Goal: Task Accomplishment & Management: Manage account settings

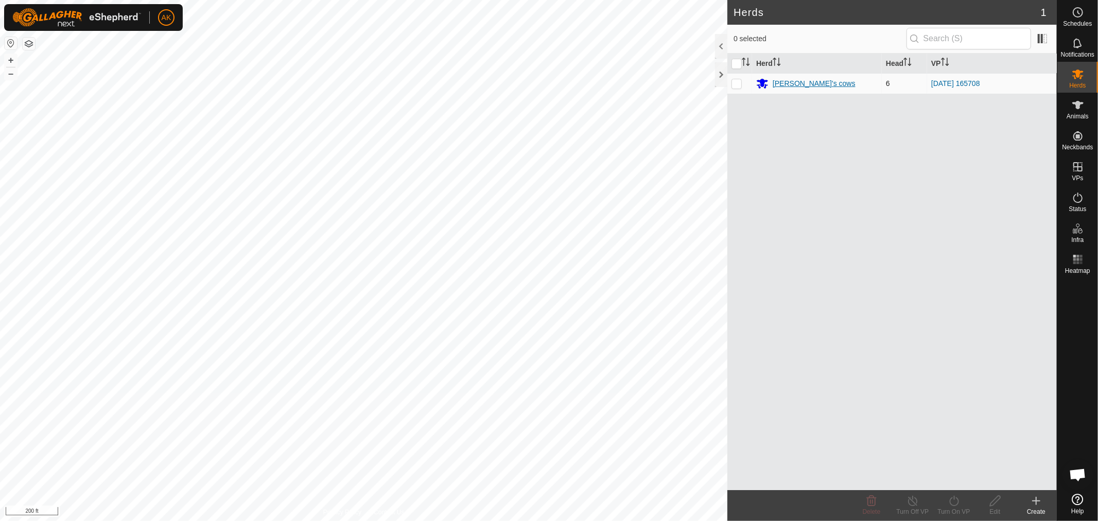
click at [807, 85] on div "[PERSON_NAME]'s cows" at bounding box center [814, 83] width 83 height 11
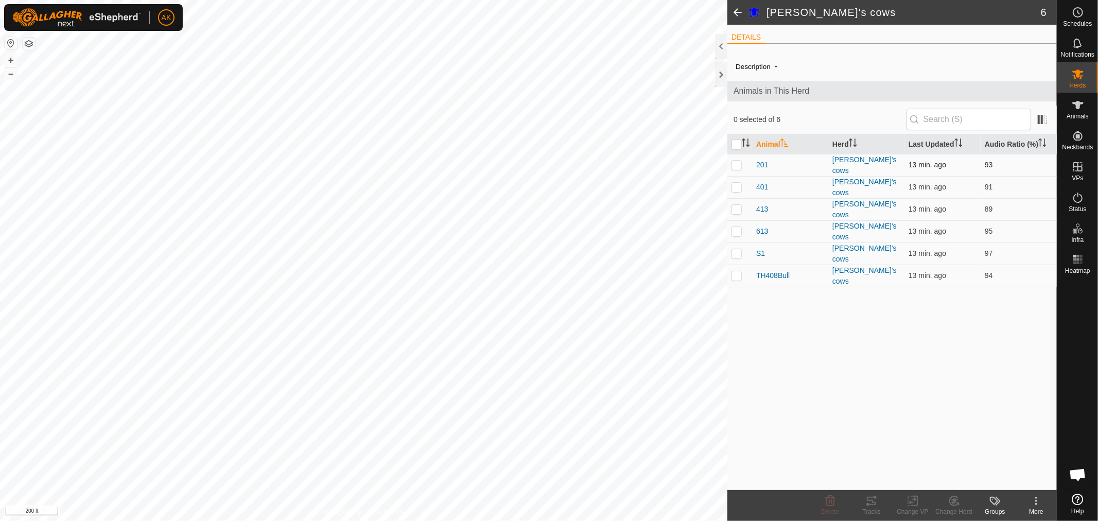
click at [739, 161] on p-checkbox at bounding box center [737, 165] width 10 height 8
checkbox input "true"
click at [738, 183] on p-checkbox at bounding box center [737, 187] width 10 height 8
checkbox input "true"
click at [738, 205] on p-checkbox at bounding box center [737, 209] width 10 height 8
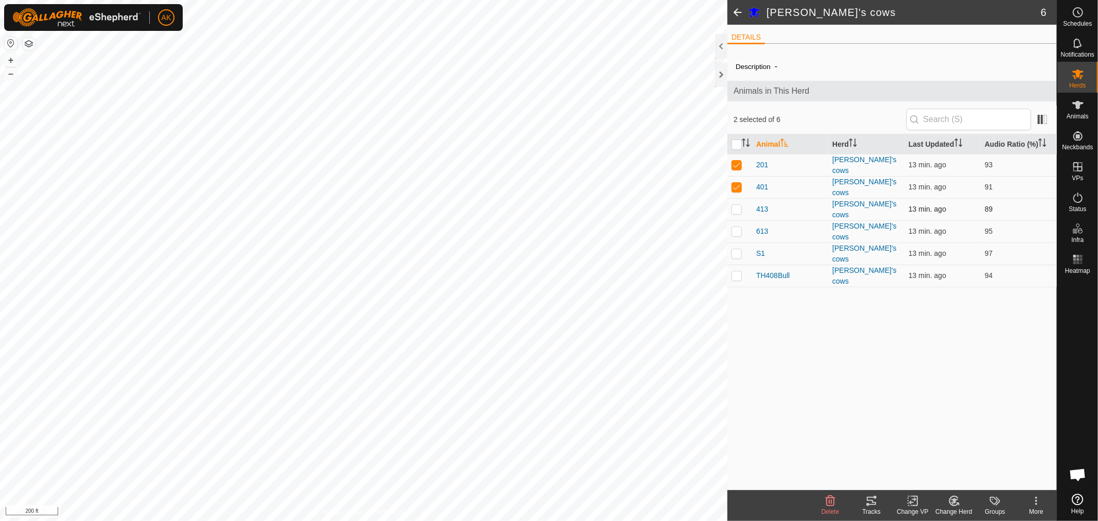
checkbox input "true"
drag, startPoint x: 740, startPoint y: 217, endPoint x: 738, endPoint y: 227, distance: 10.5
click at [740, 220] on td at bounding box center [739, 231] width 25 height 22
checkbox input "true"
click at [737, 249] on p-checkbox at bounding box center [737, 253] width 10 height 8
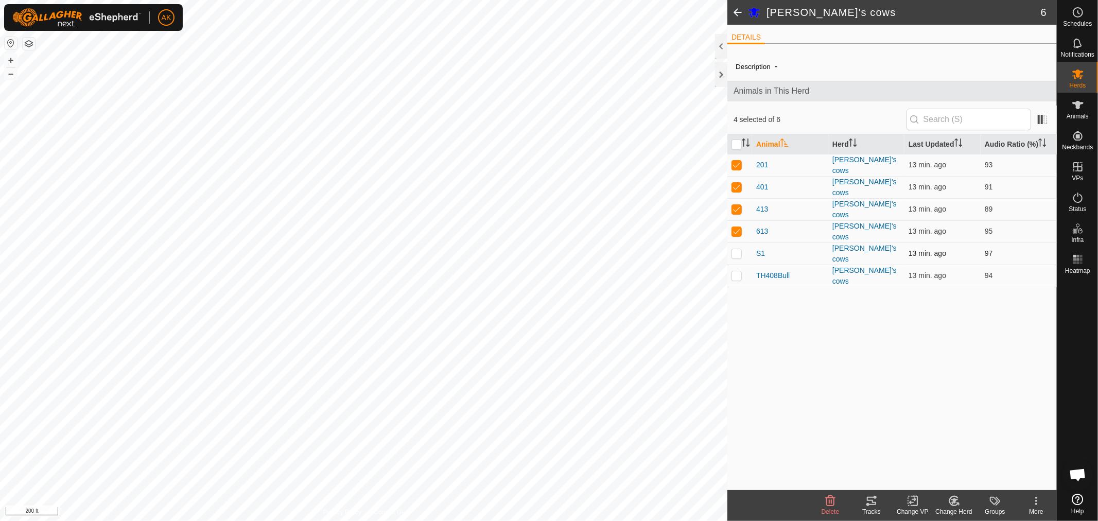
checkbox input "true"
click at [872, 502] on icon at bounding box center [871, 501] width 12 height 12
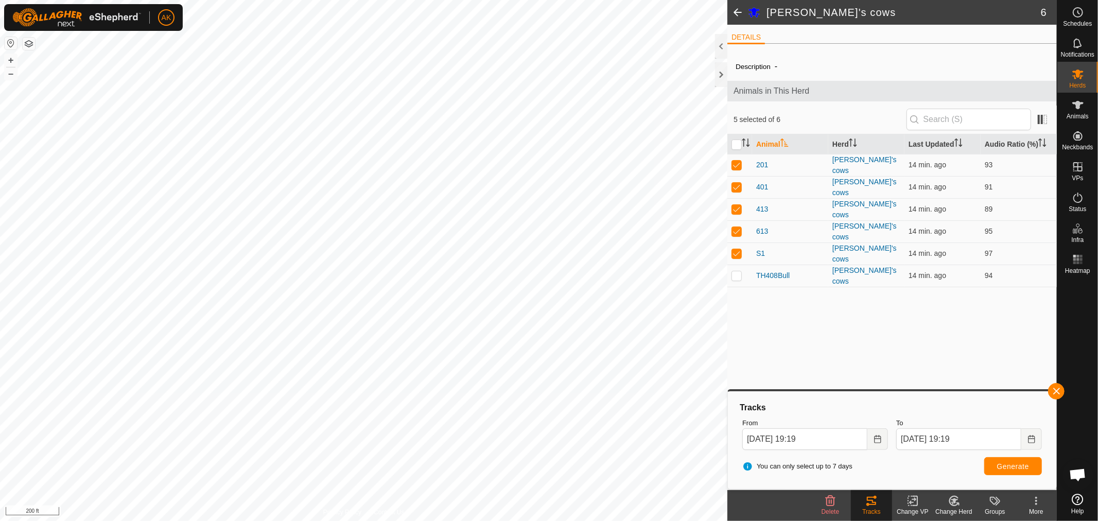
click at [743, 11] on span at bounding box center [737, 12] width 21 height 25
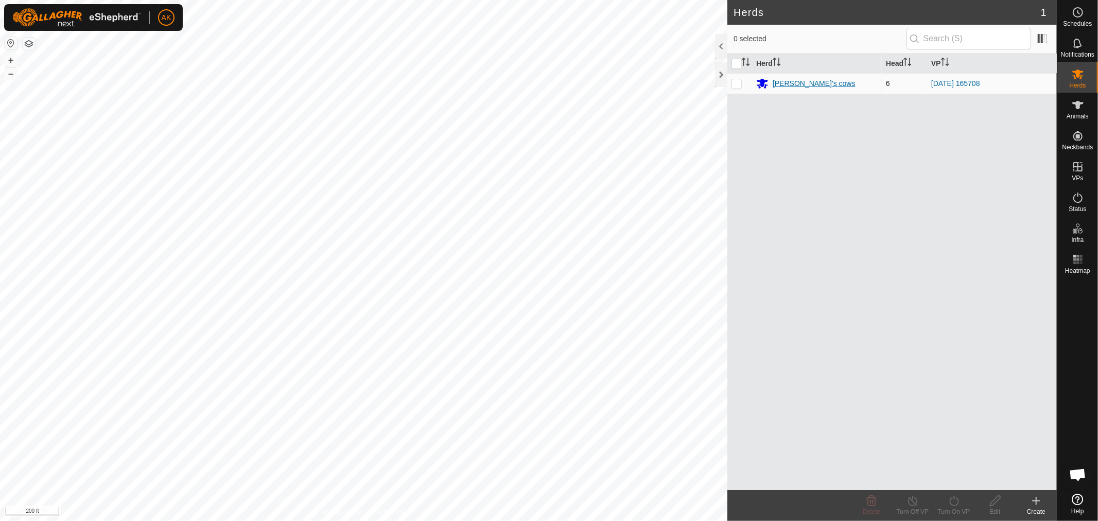
click at [805, 81] on div "[PERSON_NAME]'s cows" at bounding box center [814, 83] width 83 height 11
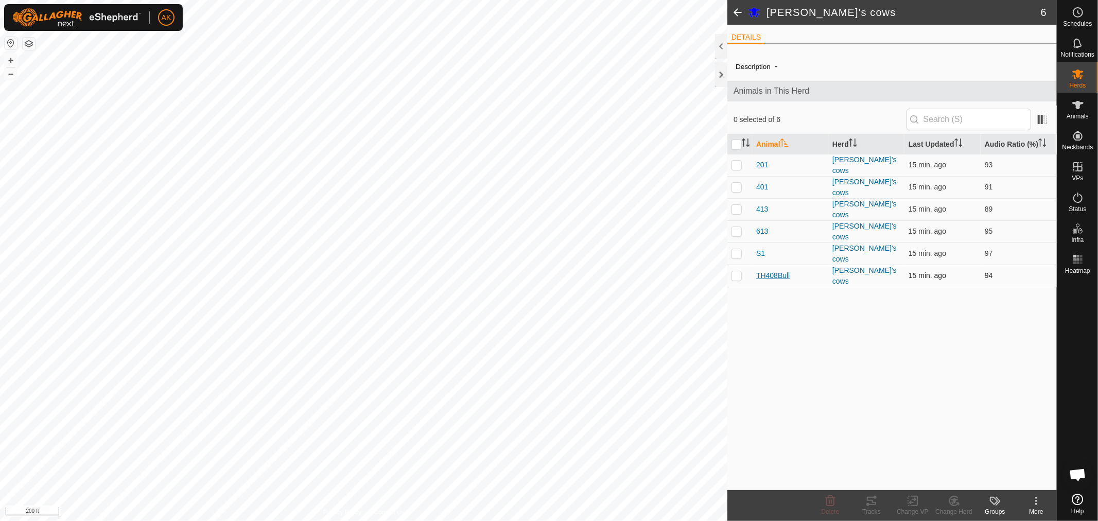
click at [786, 271] on span "TH408Bull" at bounding box center [772, 275] width 33 height 11
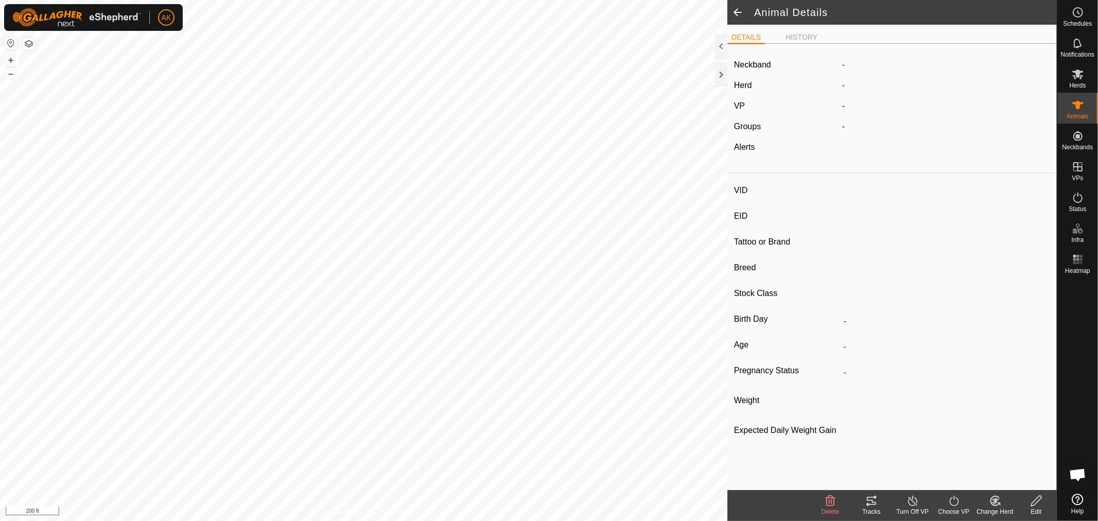
click at [837, 68] on div "Neckband" at bounding box center [784, 65] width 108 height 12
type input "TH408Bull"
type input "-"
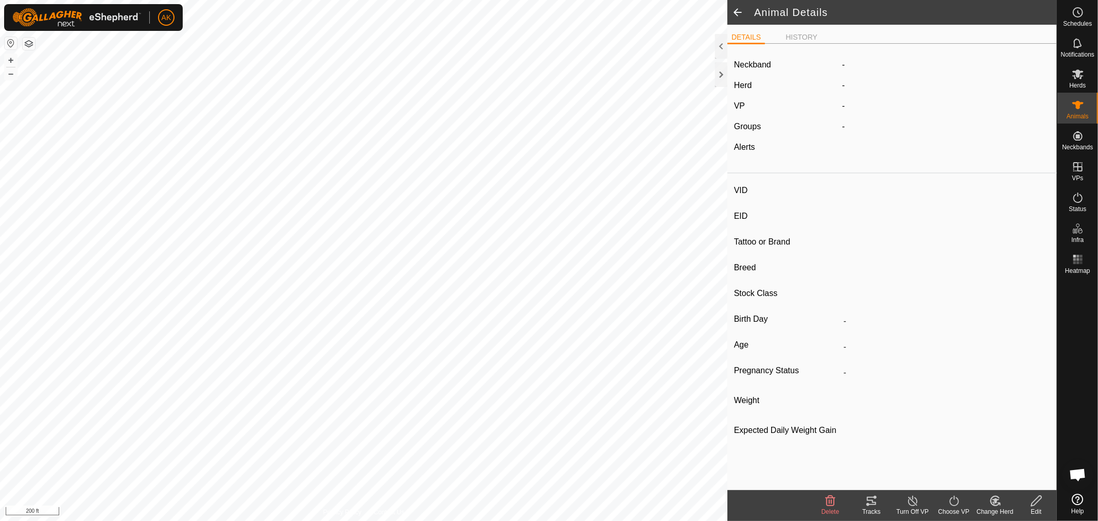
type input "-"
type input "0 kg"
type input "-"
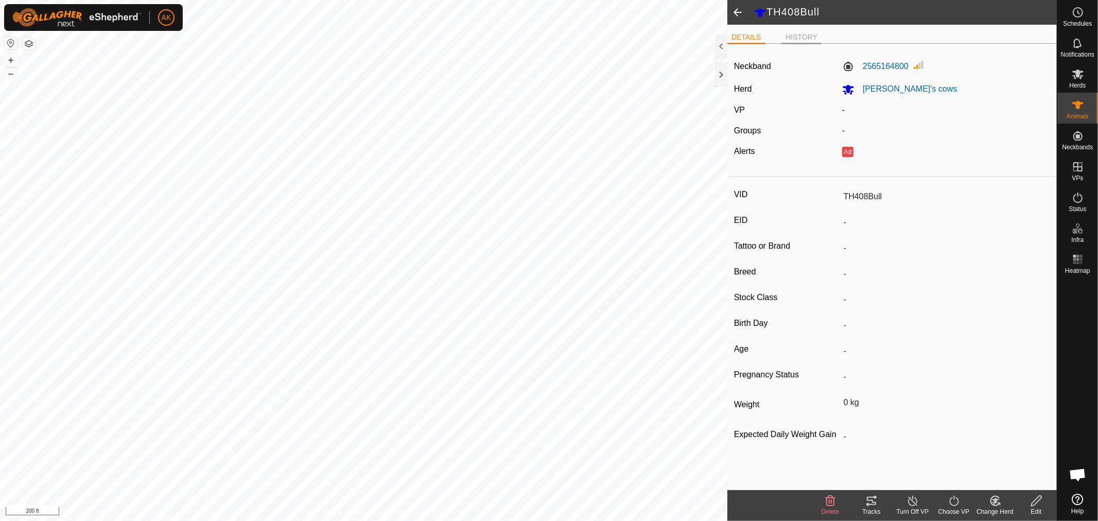
click at [793, 37] on li "HISTORY" at bounding box center [802, 38] width 40 height 12
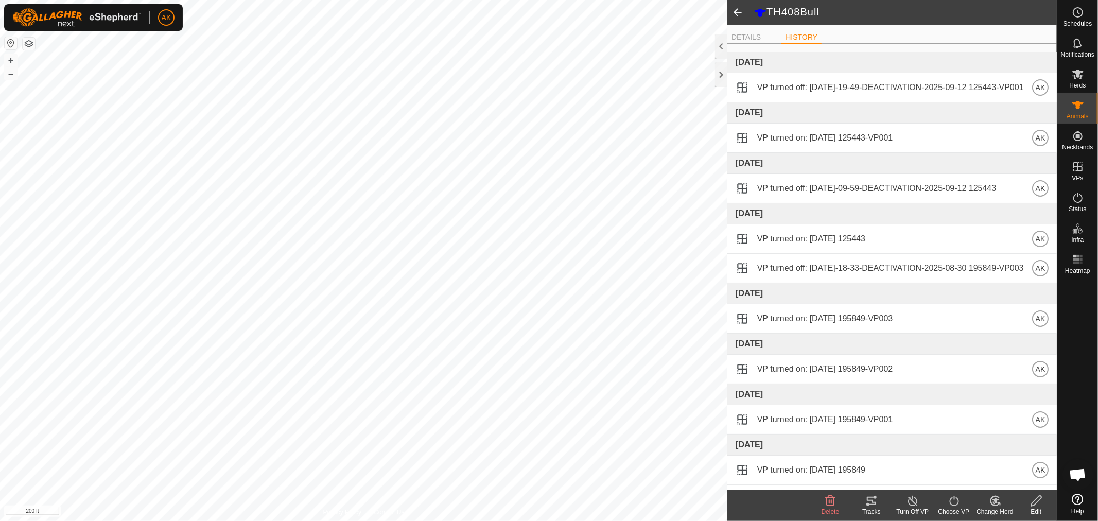
click at [755, 37] on li "DETAILS" at bounding box center [746, 38] width 38 height 12
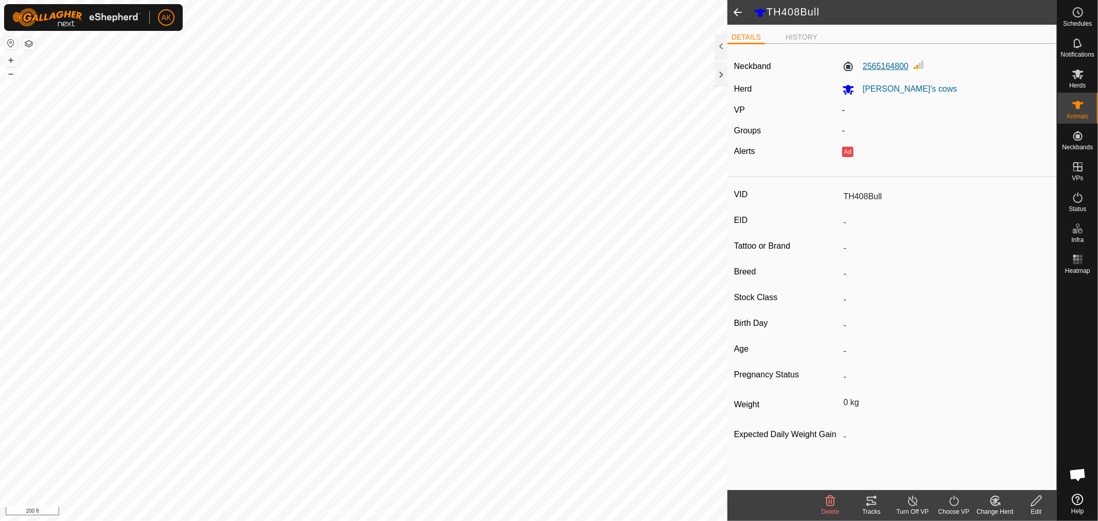
click at [881, 72] on label "2565164800" at bounding box center [875, 66] width 66 height 12
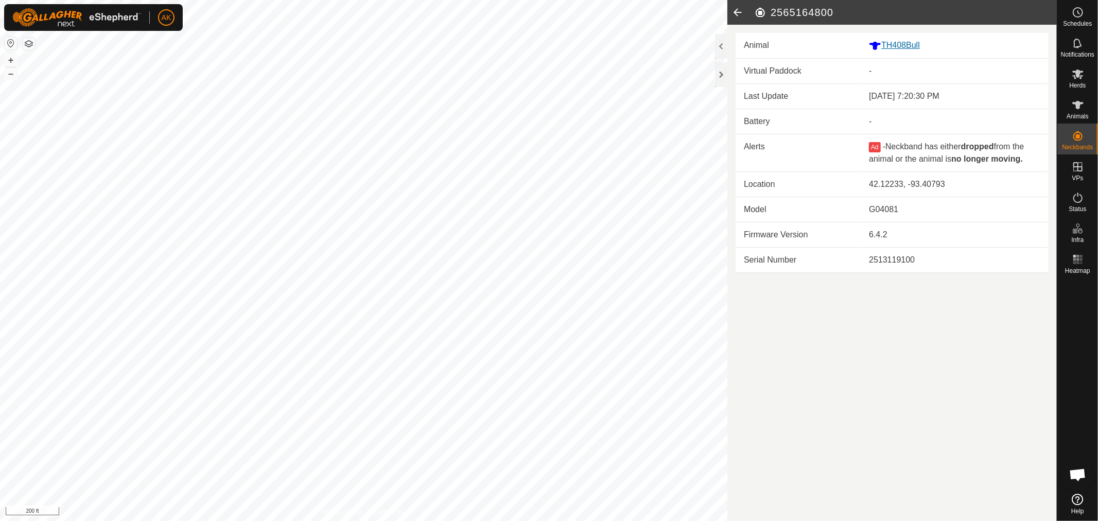
click at [906, 45] on div "TH408Bull" at bounding box center [954, 45] width 171 height 13
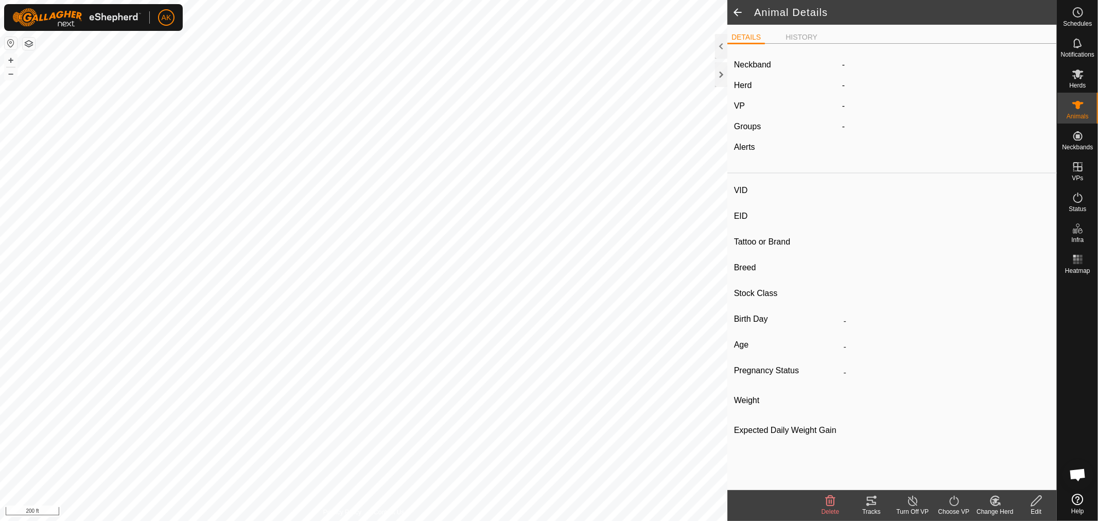
type input "TH408Bull"
type input "-"
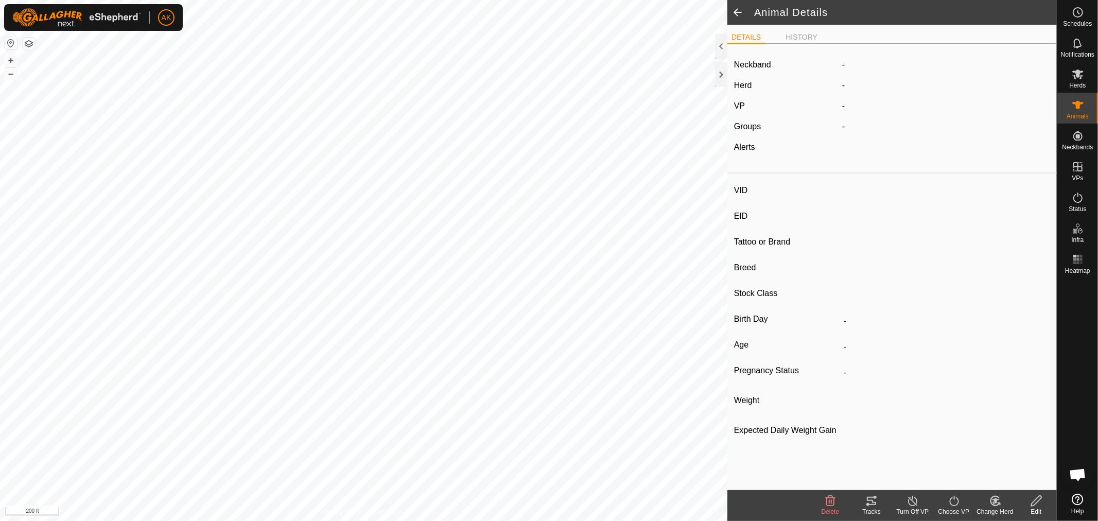
type input "0 kg"
type input "-"
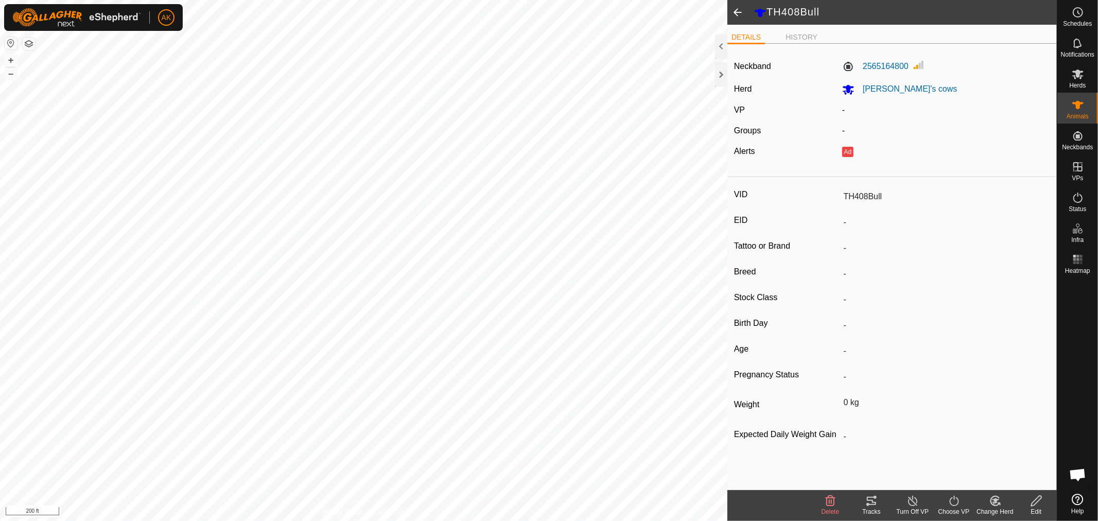
click at [828, 500] on icon at bounding box center [830, 501] width 12 height 12
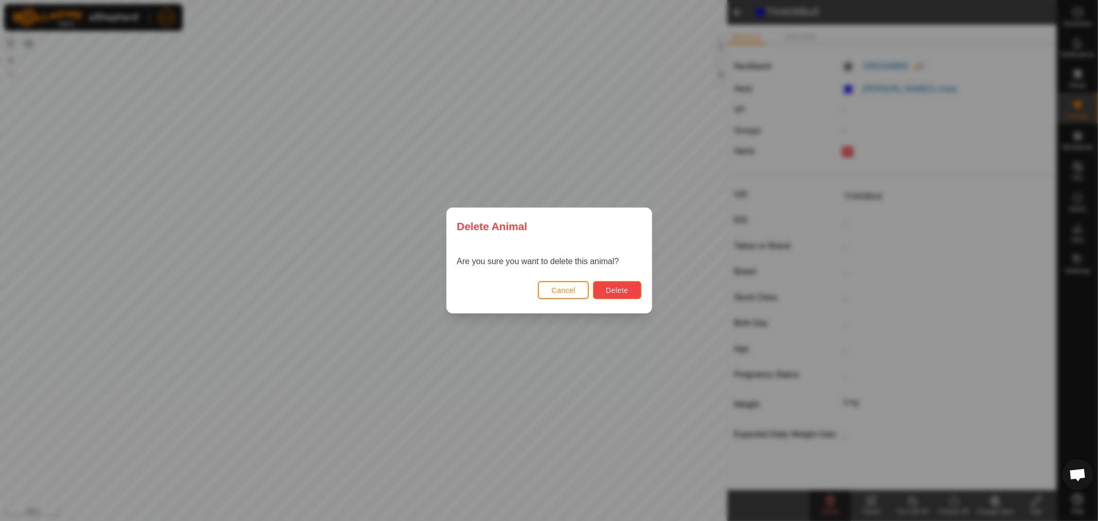
click at [627, 289] on span "Delete" at bounding box center [617, 290] width 22 height 8
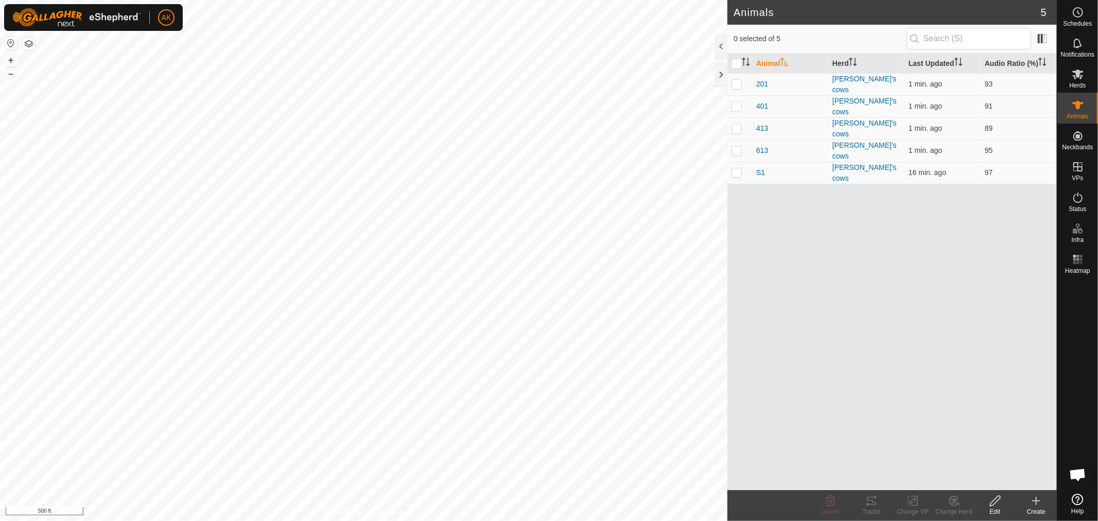
click at [27, 44] on button "button" at bounding box center [29, 44] width 12 height 12
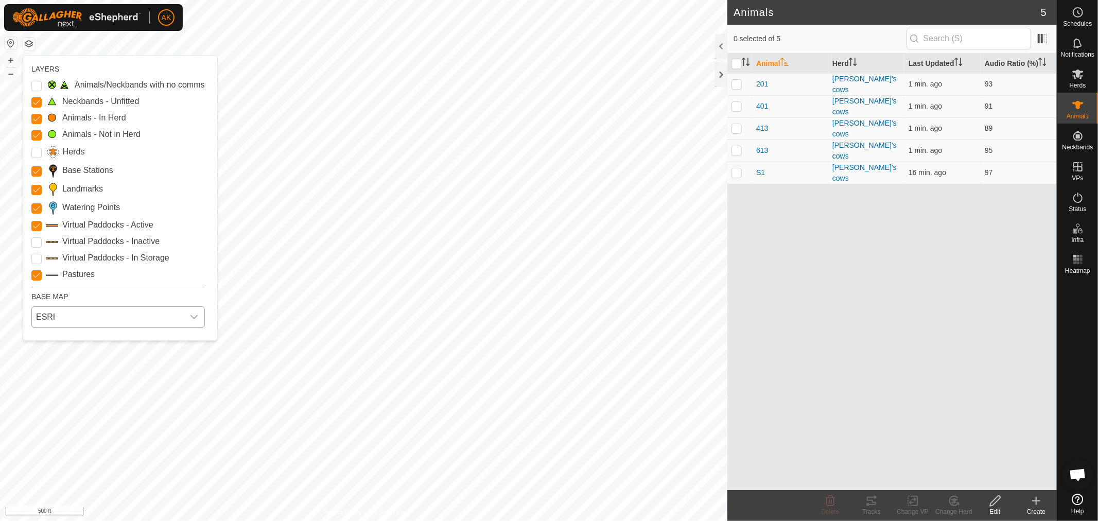
click at [82, 320] on span "ESRI" at bounding box center [108, 317] width 152 height 21
click at [72, 359] on li "HERE" at bounding box center [118, 362] width 172 height 21
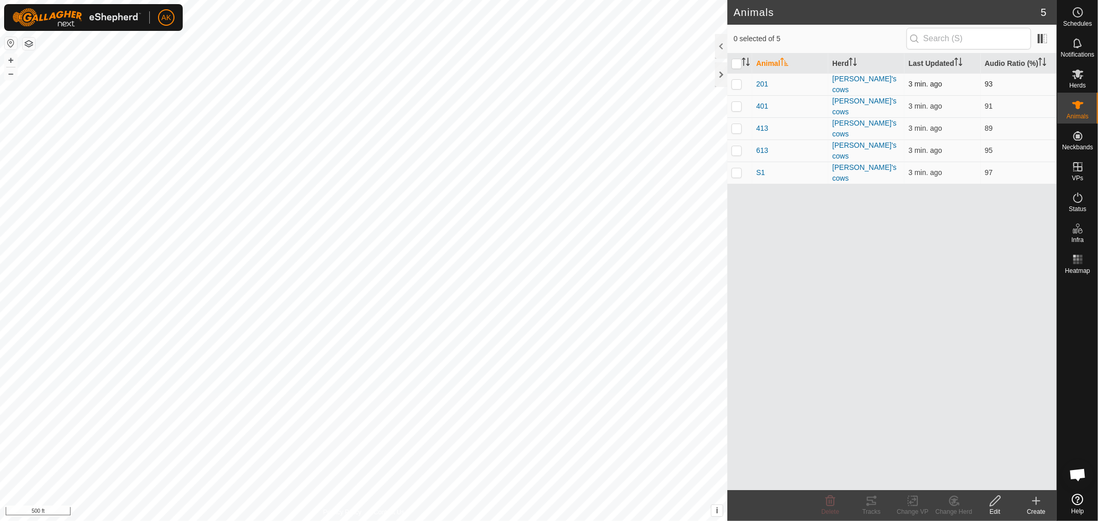
click at [734, 81] on p-checkbox at bounding box center [737, 84] width 10 height 8
checkbox input "true"
click at [735, 105] on p-checkbox at bounding box center [737, 106] width 10 height 8
checkbox input "true"
click at [735, 126] on p-checkbox at bounding box center [737, 128] width 10 height 8
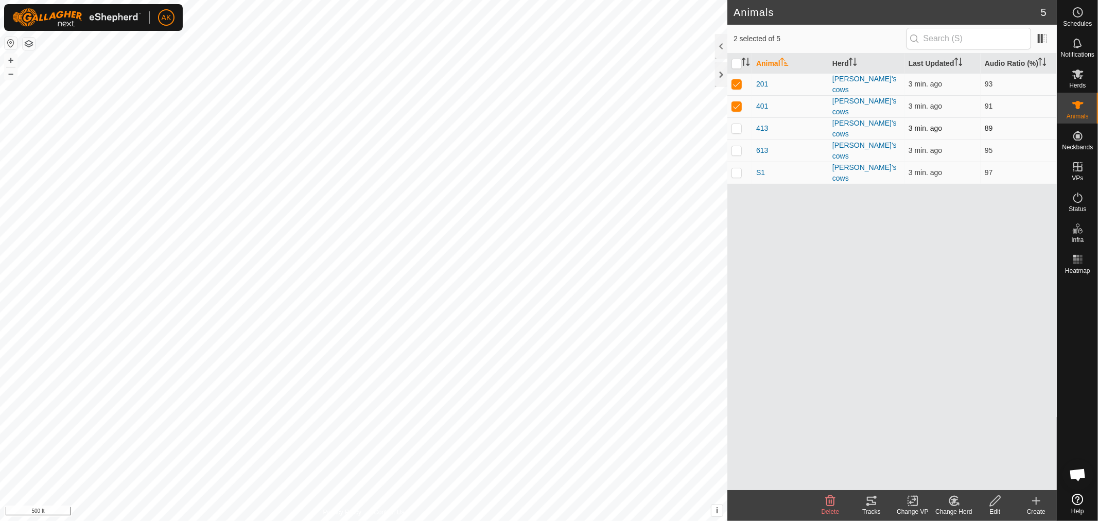
checkbox input "true"
click at [734, 140] on td at bounding box center [739, 151] width 25 height 22
click at [735, 153] on td at bounding box center [739, 151] width 25 height 22
checkbox input "false"
click at [738, 168] on p-checkbox at bounding box center [737, 172] width 10 height 8
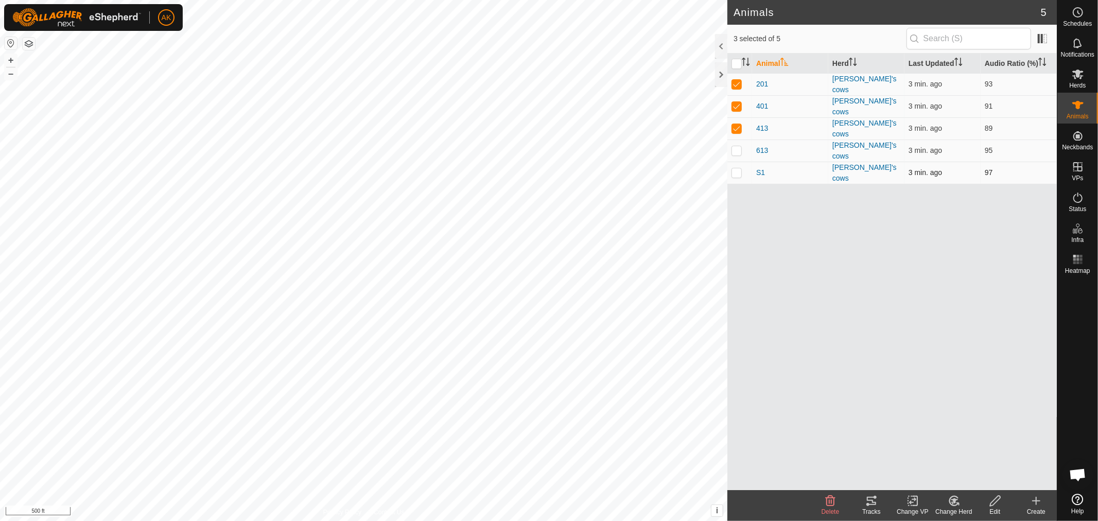
checkbox input "true"
click at [738, 149] on p-tablecheckbox at bounding box center [737, 150] width 10 height 8
checkbox input "true"
click at [866, 503] on icon at bounding box center [871, 501] width 12 height 12
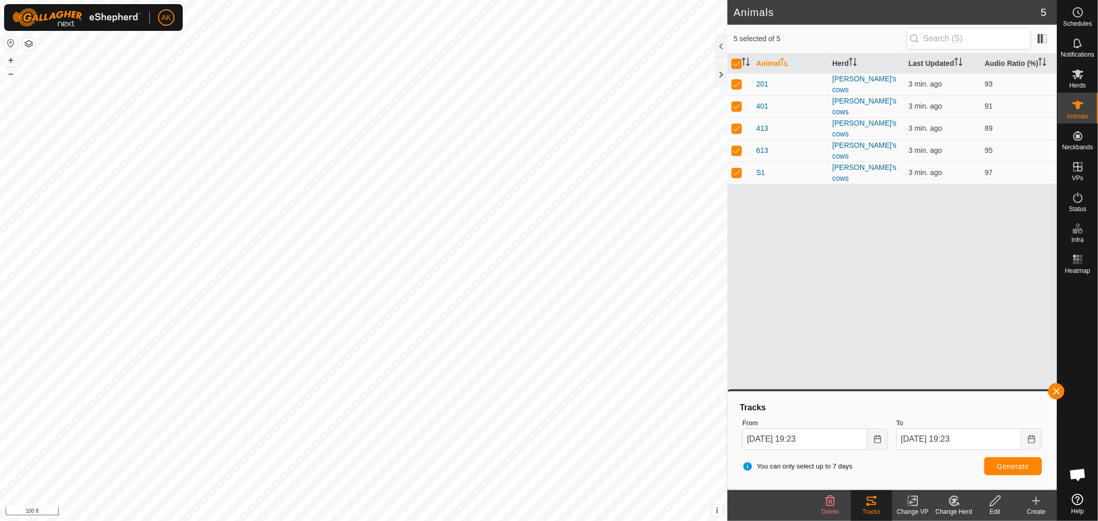
click at [882, 297] on div "Animal Herd Last Updated Audio Ratio (%) 201 [PERSON_NAME]'s cows 3 min. ago 93…" at bounding box center [891, 272] width 329 height 437
